Goal: Task Accomplishment & Management: Manage account settings

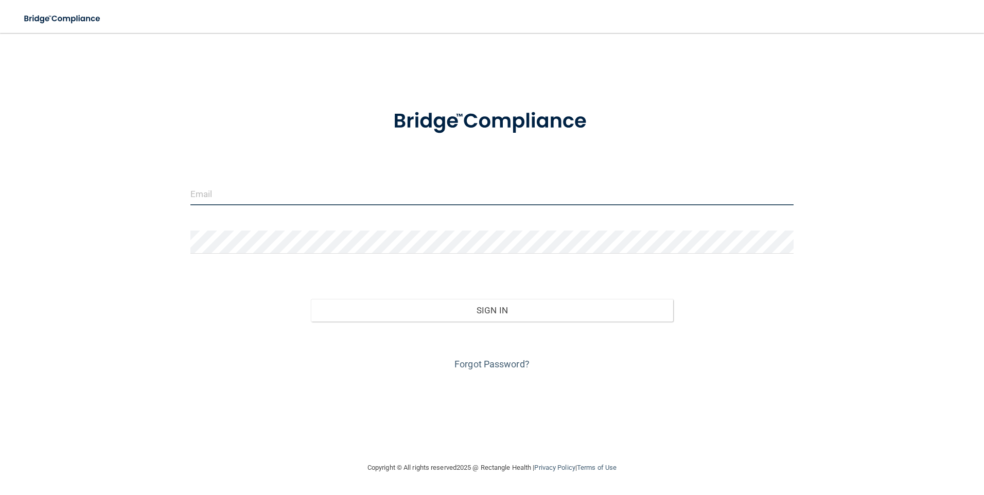
click at [223, 192] on input "email" at bounding box center [492, 193] width 604 height 23
type input "stacia.rager@campsmile.com"
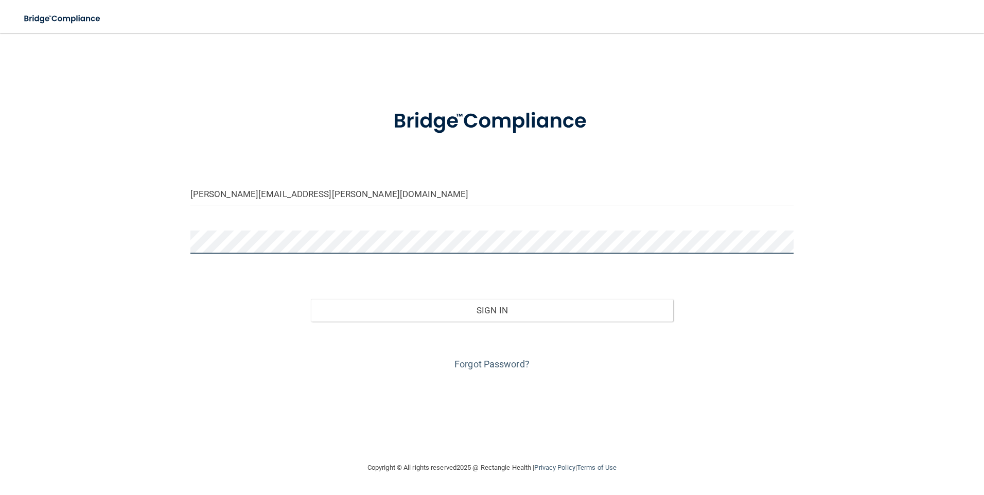
click at [311, 299] on button "Sign In" at bounding box center [492, 310] width 362 height 23
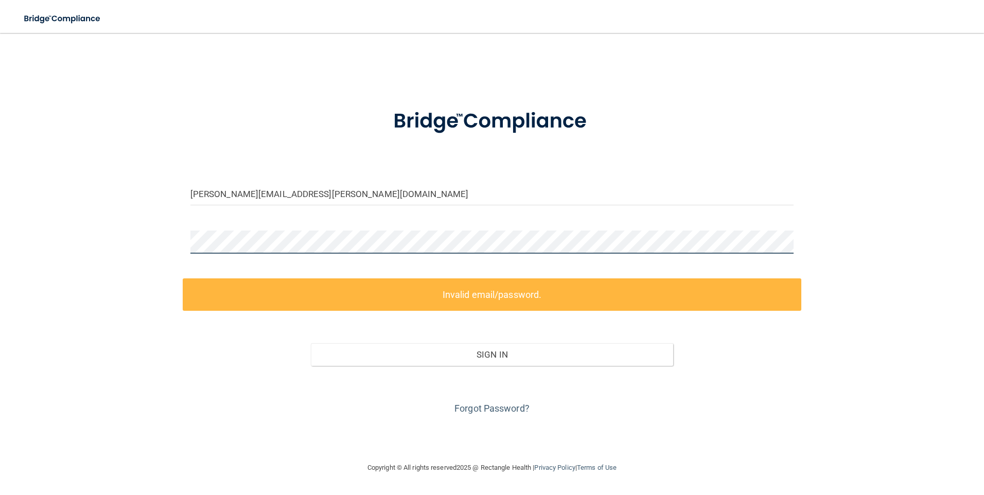
click at [155, 240] on div "stacia.rager@campsmile.com Invalid email/password. You don't have permission to…" at bounding box center [492, 247] width 943 height 408
click at [162, 242] on div "stacia.rager@campsmile.com Invalid email/password. You don't have permission to…" at bounding box center [492, 247] width 943 height 408
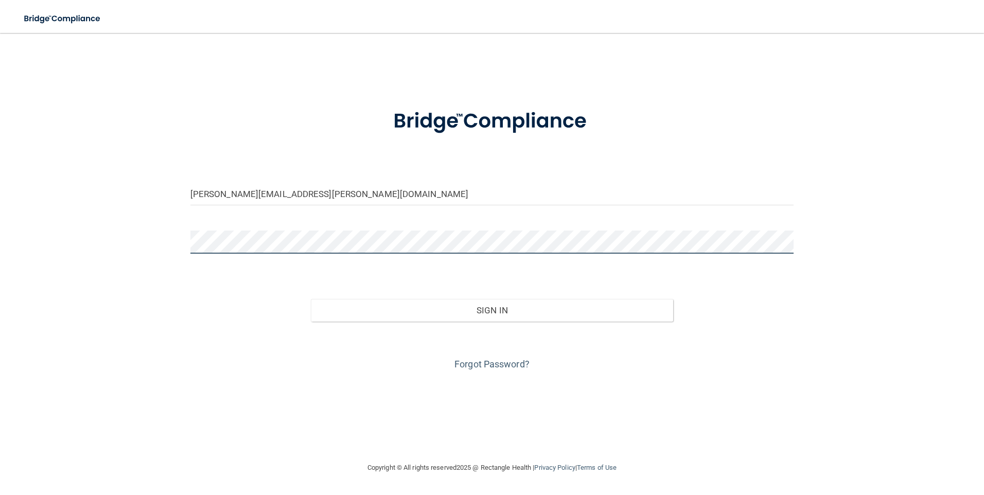
click at [311, 299] on button "Sign In" at bounding box center [492, 310] width 362 height 23
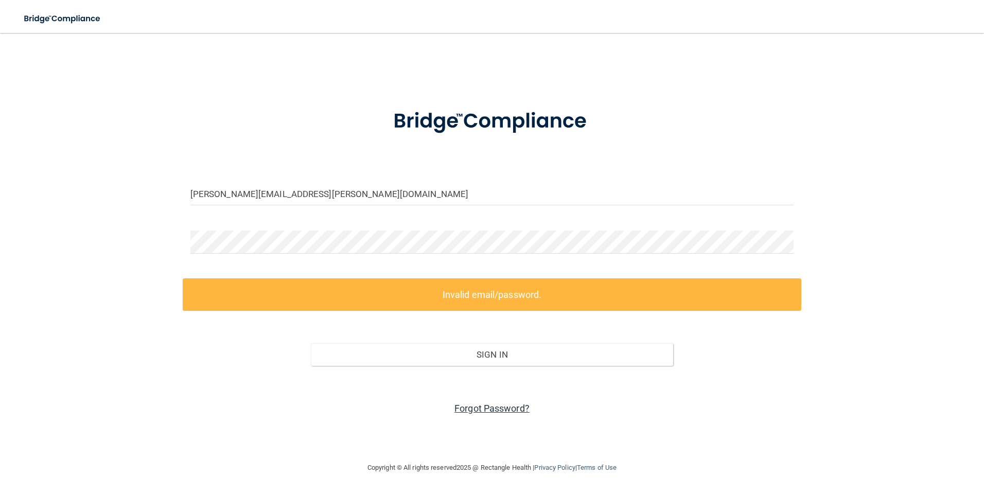
click at [502, 406] on link "Forgot Password?" at bounding box center [491, 408] width 75 height 11
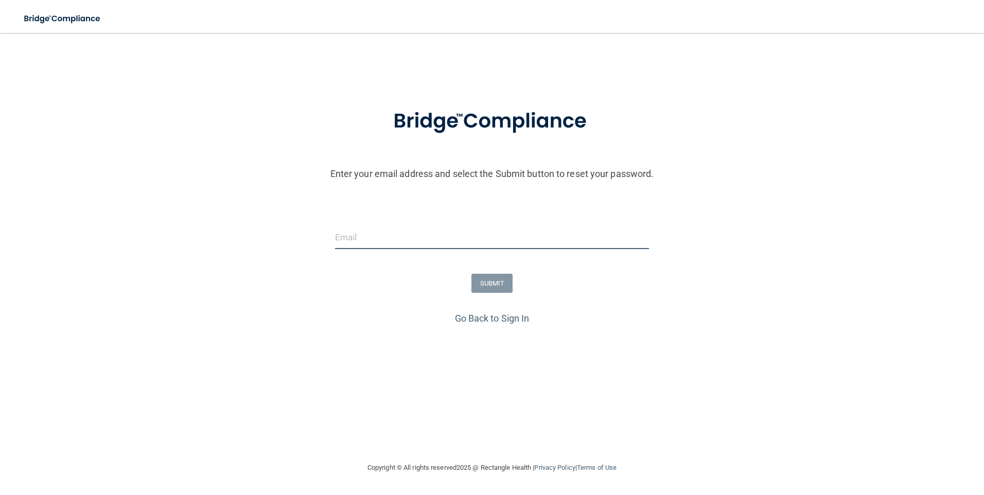
click at [397, 244] on input "email" at bounding box center [492, 237] width 314 height 23
type input "stacia.rager@campsmile.com"
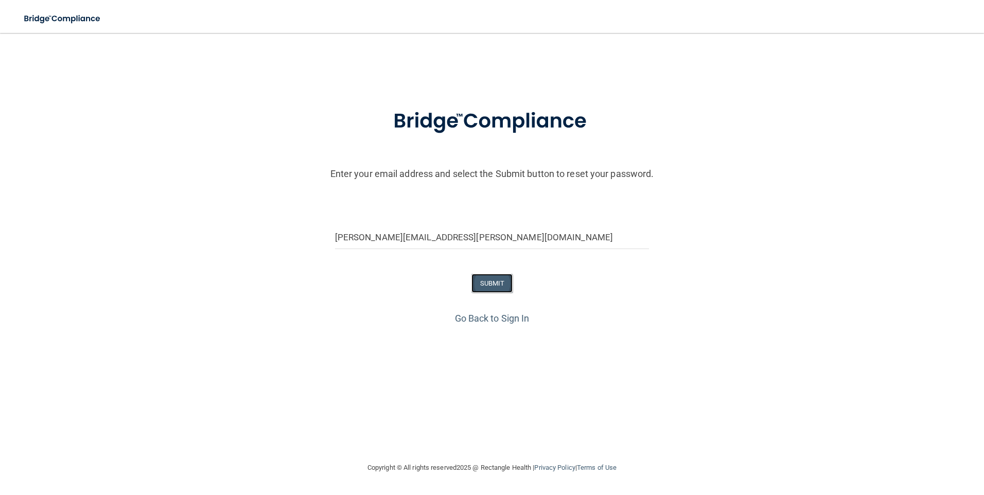
click at [479, 285] on button "SUBMIT" at bounding box center [492, 283] width 42 height 19
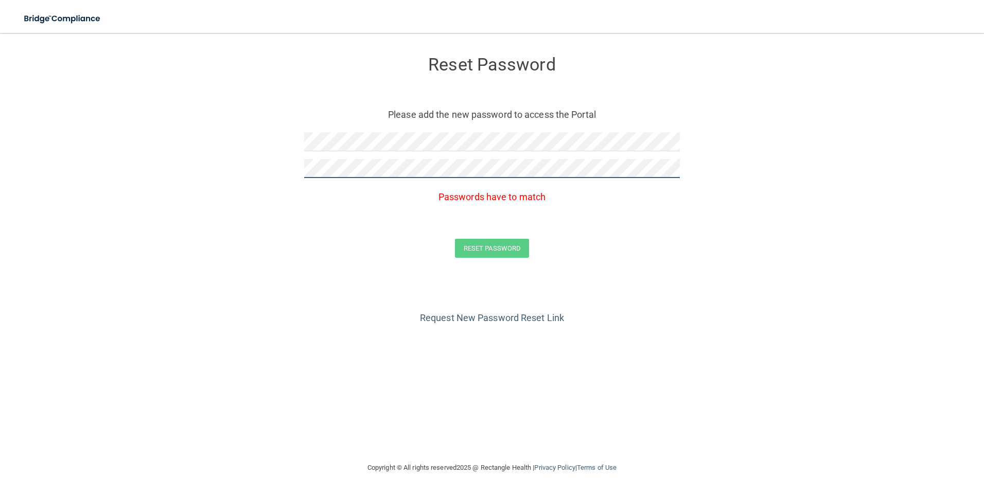
click at [249, 168] on form "Reset Password Please add the new password to access the Portal Passwords have …" at bounding box center [492, 159] width 943 height 232
click at [706, 144] on form "Reset Password Please add the new password to access the Portal Passwords have …" at bounding box center [492, 159] width 943 height 232
click at [479, 76] on div "Reset Password" at bounding box center [492, 61] width 376 height 37
click at [496, 131] on div "Reset Password Please add the new password to access the Portal Passwords have …" at bounding box center [492, 128] width 376 height 170
click at [356, 152] on form "Reset Password Please add the new password to access the Portal Passwords have …" at bounding box center [492, 159] width 943 height 232
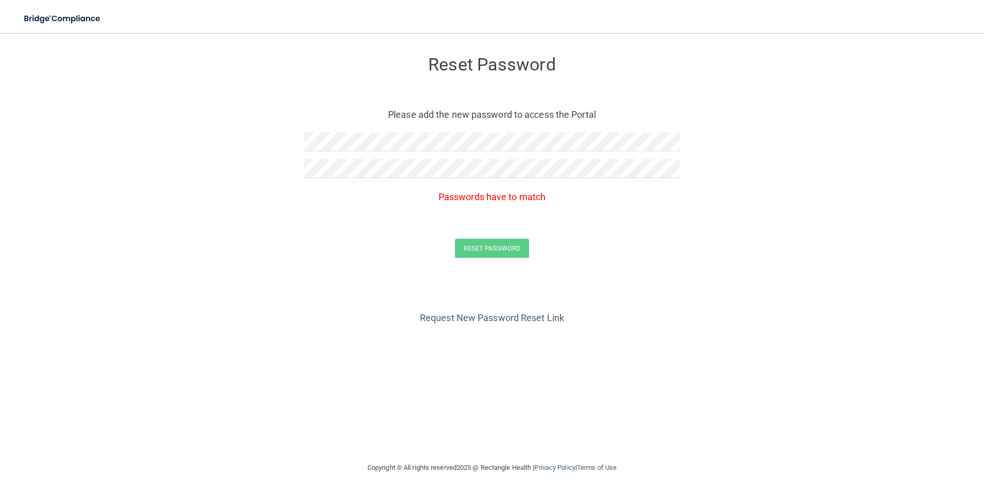
click at [361, 152] on div at bounding box center [492, 145] width 376 height 27
click at [231, 136] on form "Reset Password Please add the new password to access the Portal Passwords have …" at bounding box center [492, 159] width 943 height 232
click at [267, 158] on form "Reset Password Please add the new password to access the Portal Passwords have …" at bounding box center [492, 159] width 943 height 232
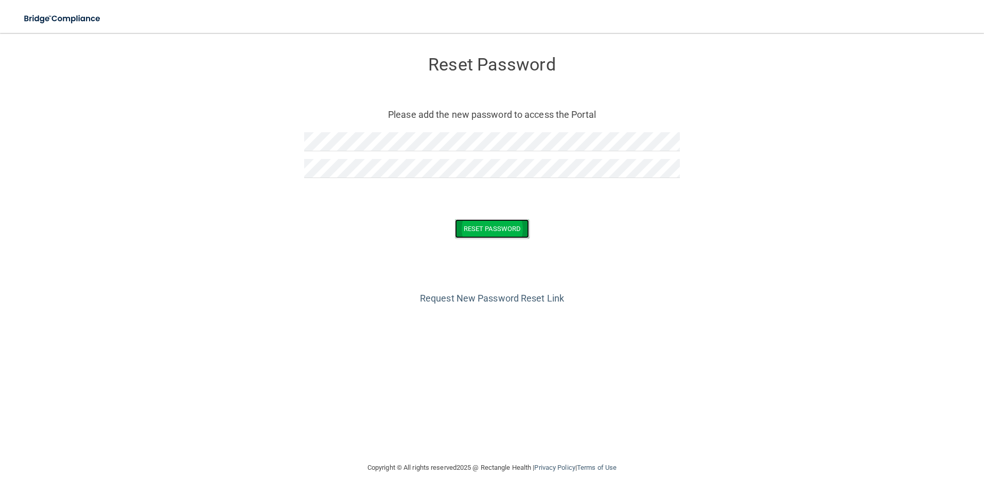
click at [491, 226] on button "Reset Password" at bounding box center [492, 228] width 74 height 19
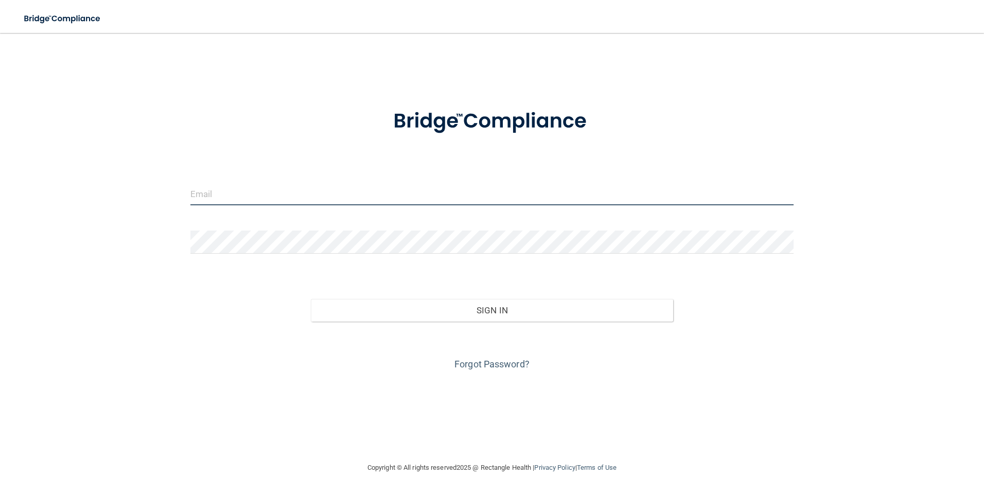
click at [246, 199] on input "email" at bounding box center [492, 193] width 604 height 23
type input "stacia.rager@campsmile.com"
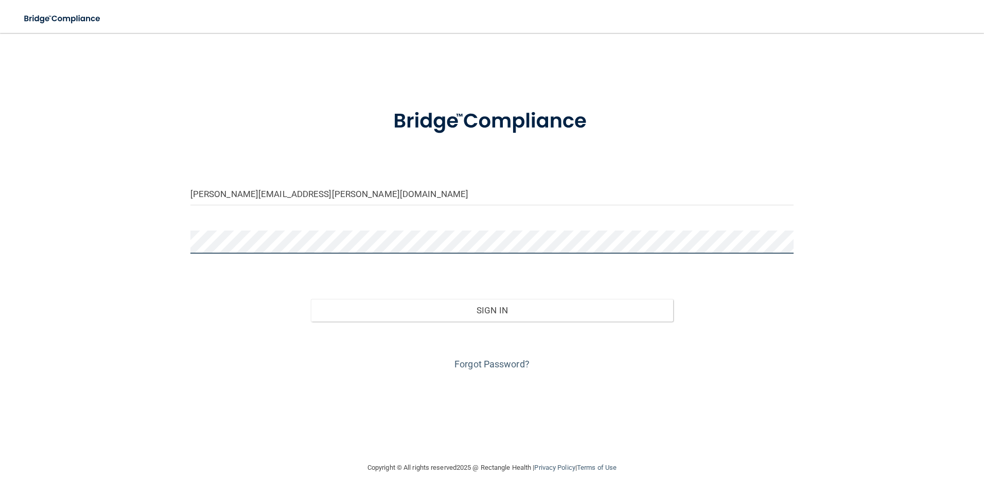
click at [311, 299] on button "Sign In" at bounding box center [492, 310] width 362 height 23
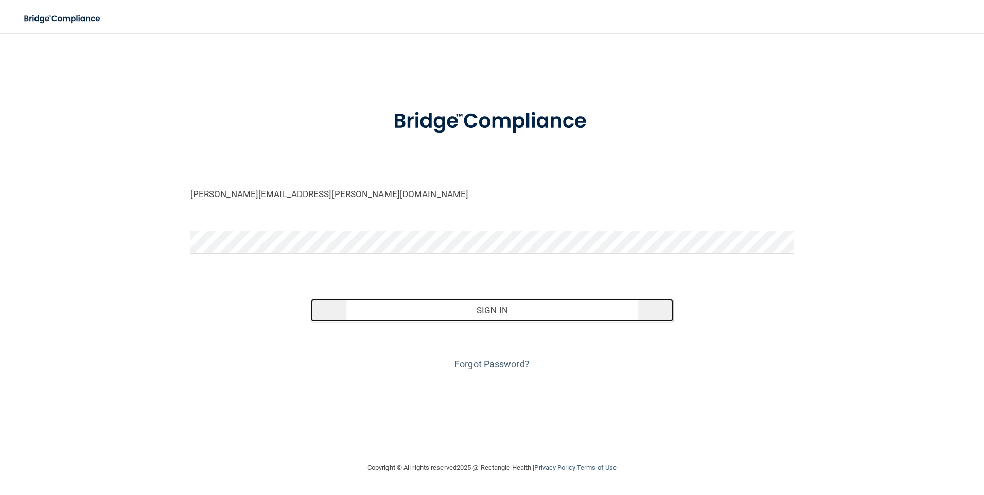
click at [497, 317] on button "Sign In" at bounding box center [492, 310] width 362 height 23
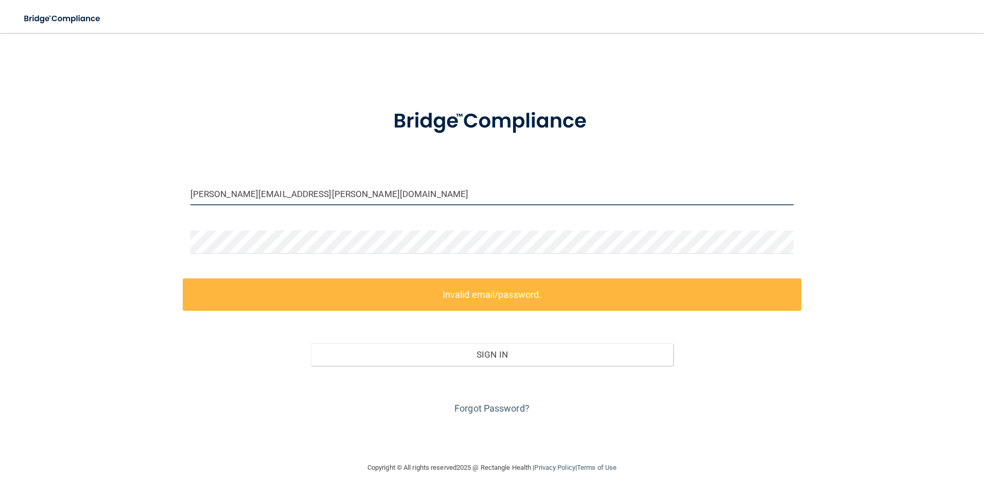
click at [311, 199] on input "stacia.rager@campsmile.com" at bounding box center [492, 193] width 604 height 23
click at [468, 300] on label "Invalid email/password." at bounding box center [492, 294] width 619 height 32
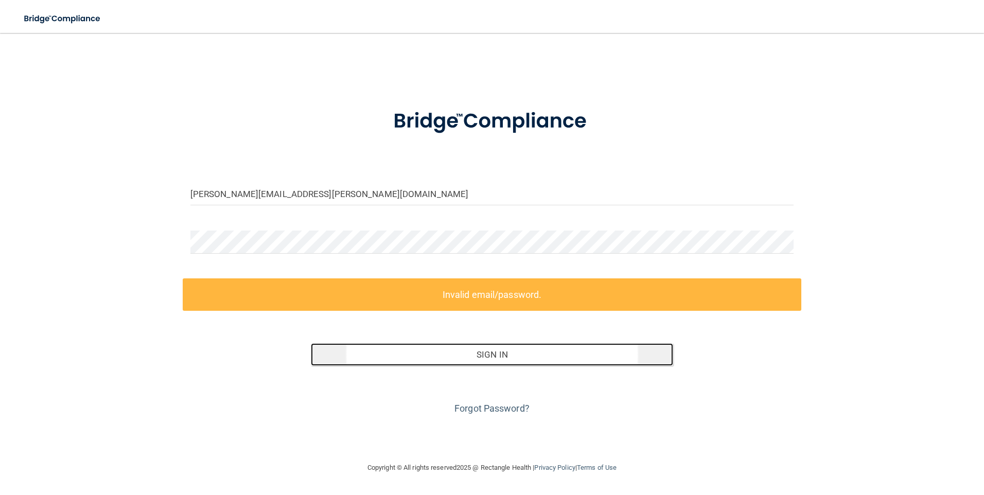
click at [490, 348] on button "Sign In" at bounding box center [492, 354] width 362 height 23
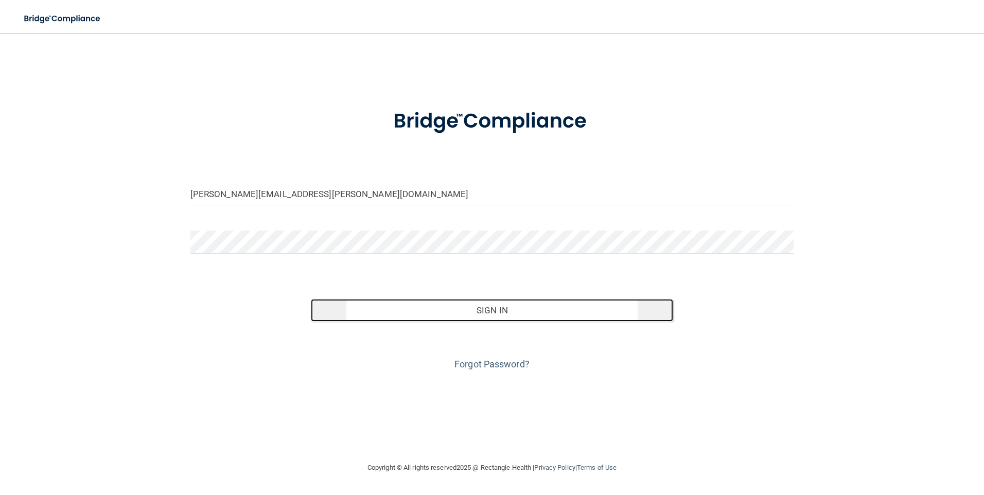
click at [503, 303] on button "Sign In" at bounding box center [492, 310] width 362 height 23
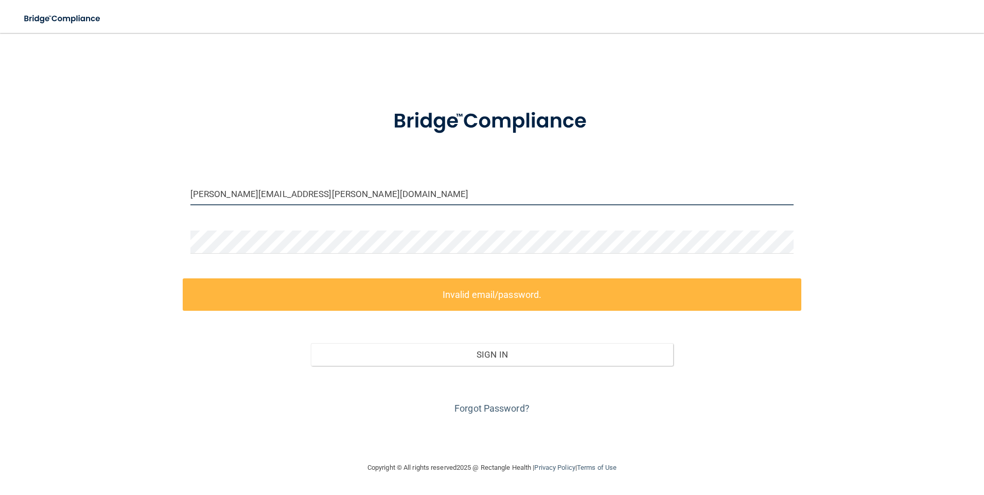
drag, startPoint x: 318, startPoint y: 190, endPoint x: 173, endPoint y: 187, distance: 145.6
click at [173, 187] on div "stacia.rager@campsmile.com Invalid email/password. You don't have permission to…" at bounding box center [492, 247] width 943 height 408
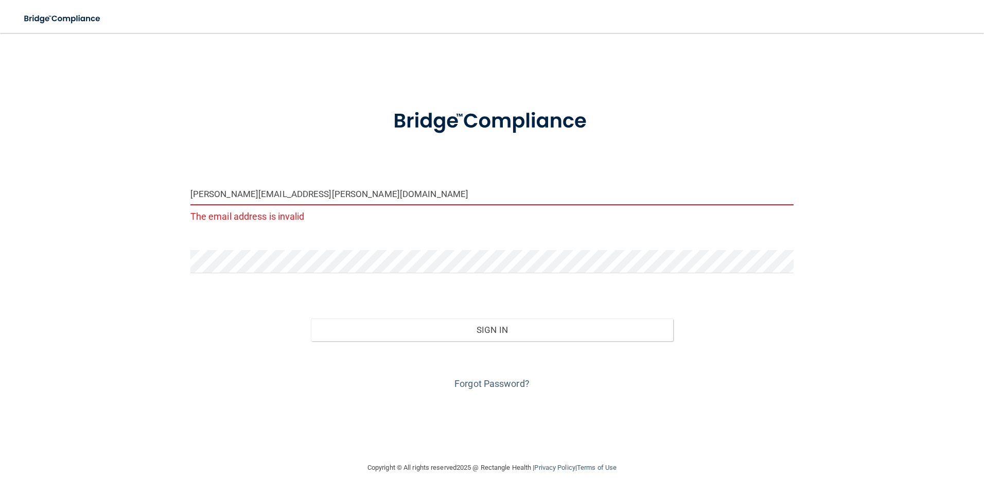
type input "stacia.rager@campsmile.com"
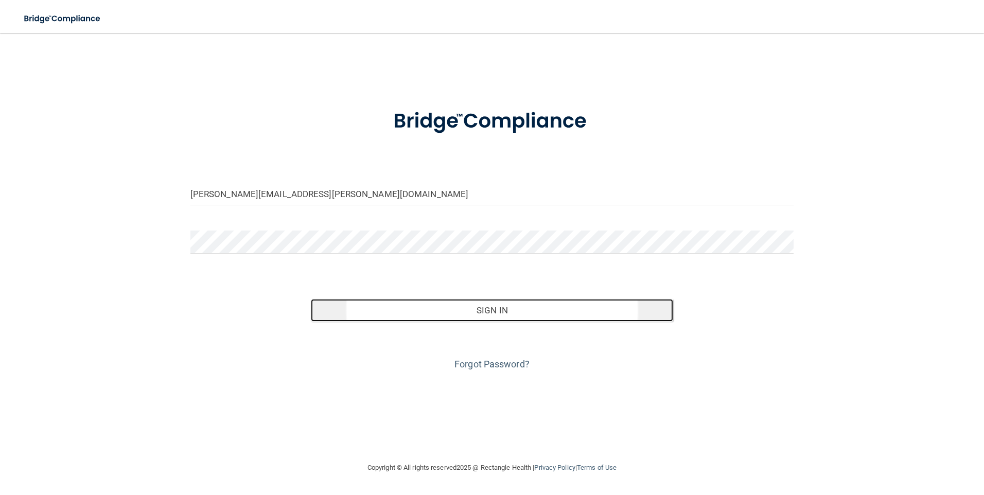
click at [506, 304] on button "Sign In" at bounding box center [492, 310] width 362 height 23
